Goal: Task Accomplishment & Management: Manage account settings

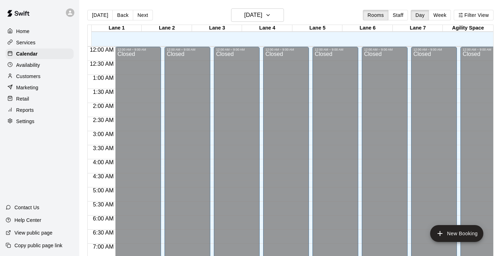
scroll to position [366, 0]
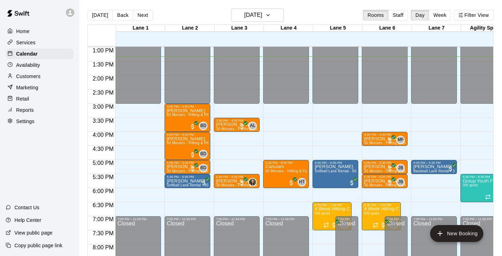
click at [245, 23] on div "[DATE] Back [DATE][DATE] Rooms Staff Day Week Filter View" at bounding box center [290, 16] width 406 height 16
click at [256, 13] on h6 "[DATE]" at bounding box center [253, 15] width 18 height 10
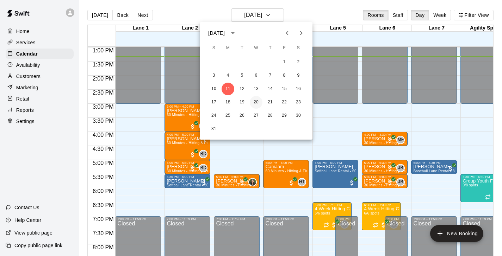
click at [254, 102] on button "20" at bounding box center [256, 102] width 13 height 13
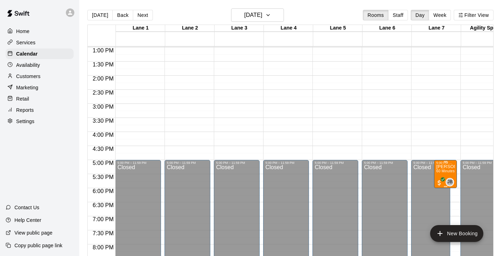
click at [451, 170] on span "60 Minutes - Hitting & Pitching (Baseball)" at bounding box center [470, 171] width 69 height 4
click at [445, 178] on icon "edit" at bounding box center [443, 177] width 8 height 8
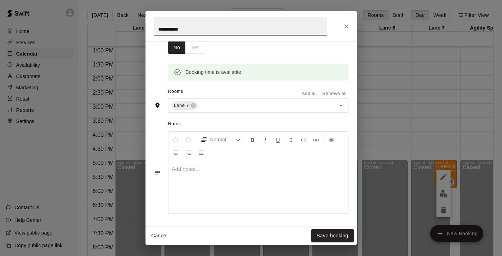
scroll to position [211, 0]
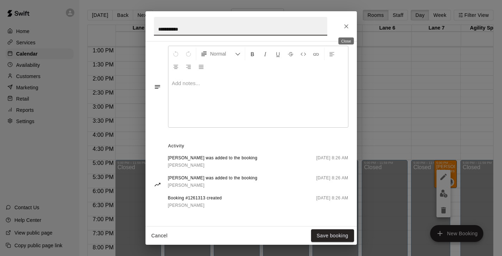
click at [343, 28] on icon "Close" at bounding box center [346, 26] width 7 height 7
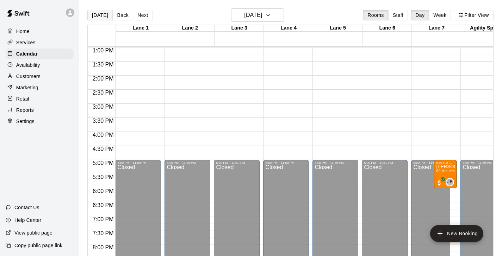
click at [88, 18] on button "[DATE]" at bounding box center [99, 15] width 25 height 11
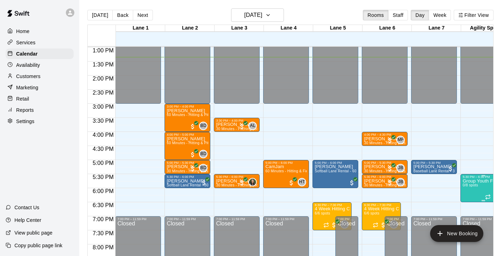
click at [479, 181] on p "Group Youth Fitness Class" at bounding box center [484, 181] width 42 height 0
click at [471, 219] on icon "delete" at bounding box center [469, 222] width 5 height 6
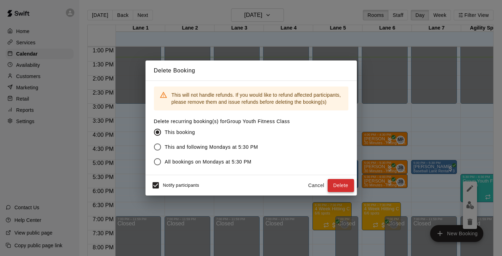
click at [337, 180] on button "Delete" at bounding box center [341, 185] width 26 height 13
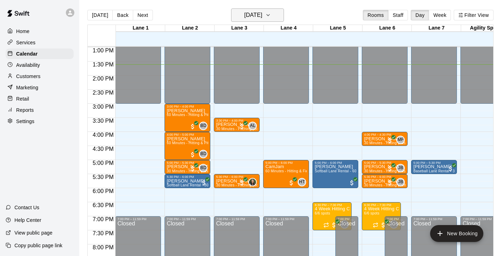
click at [260, 18] on h6 "[DATE]" at bounding box center [253, 15] width 18 height 10
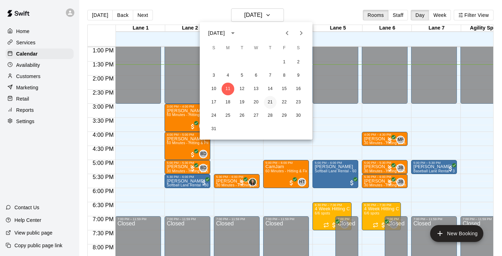
click at [268, 103] on button "21" at bounding box center [270, 102] width 13 height 13
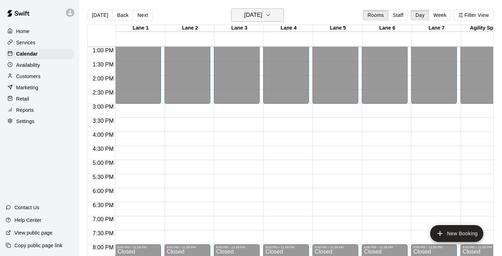
click at [260, 22] on button "[DATE]" at bounding box center [257, 14] width 53 height 13
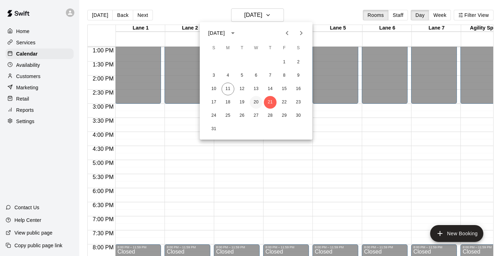
click at [257, 104] on button "20" at bounding box center [256, 102] width 13 height 13
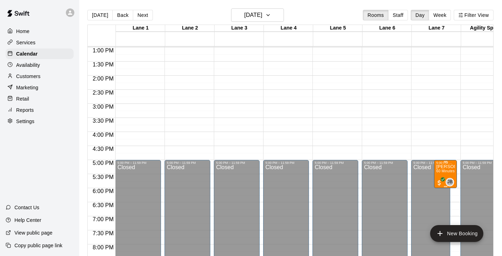
click at [445, 167] on p "[PERSON_NAME]" at bounding box center [445, 167] width 19 height 0
click at [441, 175] on icon "edit" at bounding box center [443, 175] width 8 height 8
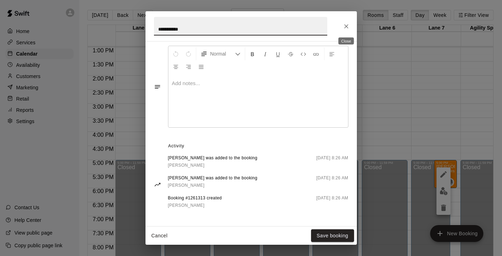
click at [345, 26] on icon "Close" at bounding box center [346, 26] width 7 height 7
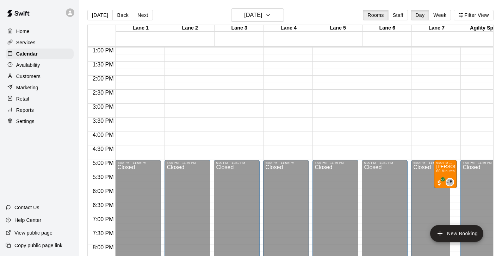
click at [46, 63] on div "Availability" at bounding box center [40, 65] width 68 height 11
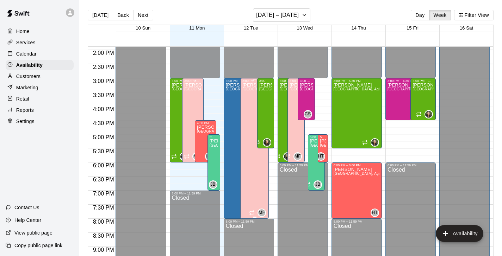
scroll to position [391, 0]
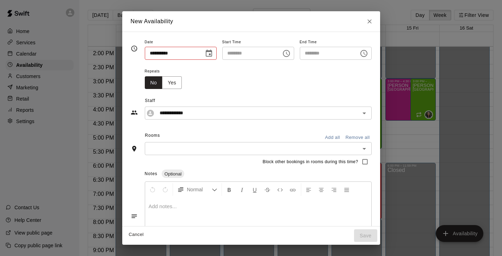
type input "**********"
type input "********"
click at [372, 20] on icon "Close" at bounding box center [369, 21] width 7 height 7
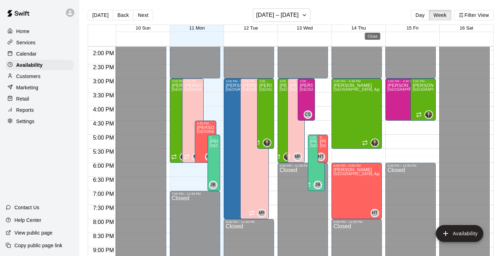
type input "**********"
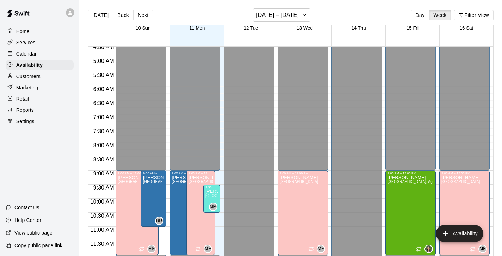
scroll to position [131, 0]
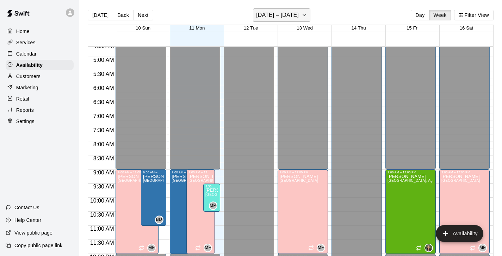
click at [302, 16] on icon "button" at bounding box center [305, 15] width 6 height 8
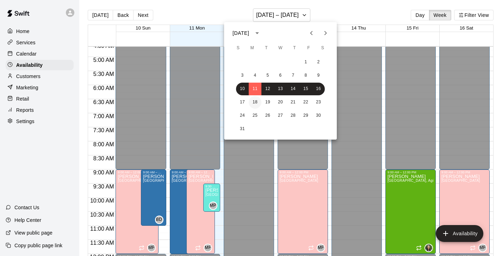
click at [254, 106] on button "18" at bounding box center [255, 102] width 13 height 13
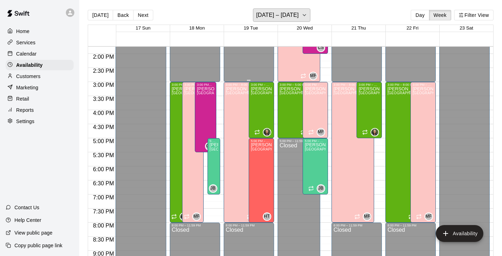
scroll to position [386, 0]
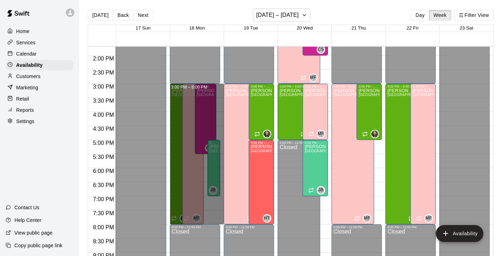
drag, startPoint x: 219, startPoint y: 85, endPoint x: 210, endPoint y: 222, distance: 137.0
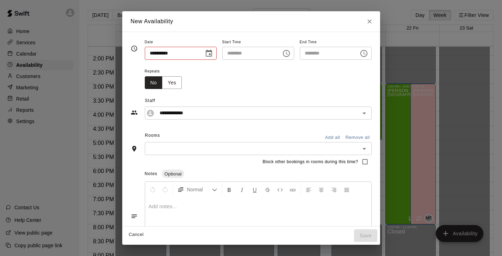
type input "**********"
type input "********"
click at [340, 141] on button "Add all" at bounding box center [332, 137] width 23 height 11
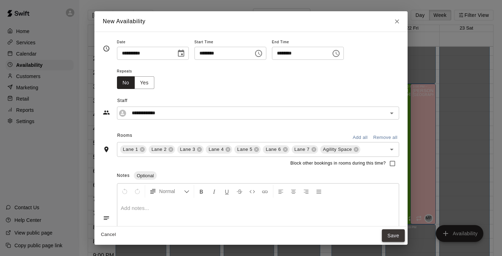
click at [395, 231] on button "Save" at bounding box center [393, 236] width 23 height 13
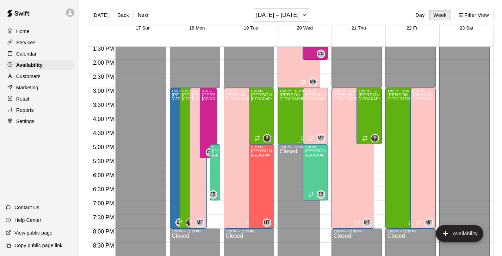
scroll to position [380, 0]
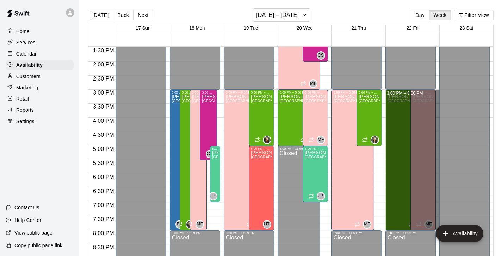
drag, startPoint x: 438, startPoint y: 92, endPoint x: 422, endPoint y: 228, distance: 136.9
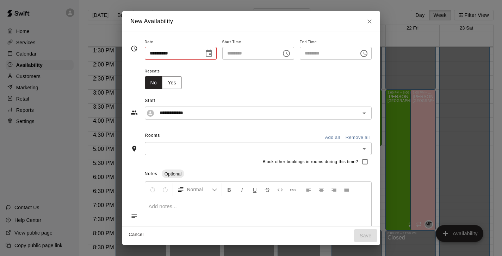
type input "**********"
type input "********"
click at [339, 140] on button "Add all" at bounding box center [332, 137] width 23 height 11
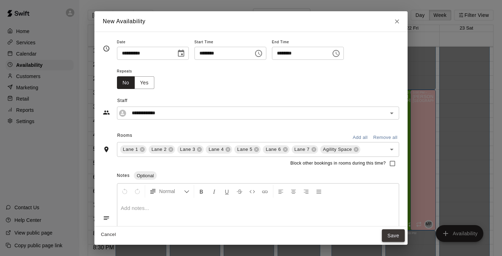
click at [389, 235] on button "Save" at bounding box center [393, 236] width 23 height 13
